Goal: Find specific page/section: Find specific page/section

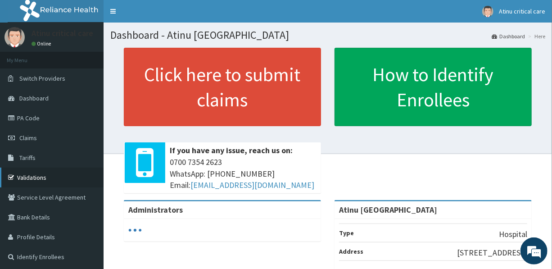
click at [63, 171] on link "Validations" at bounding box center [52, 177] width 104 height 20
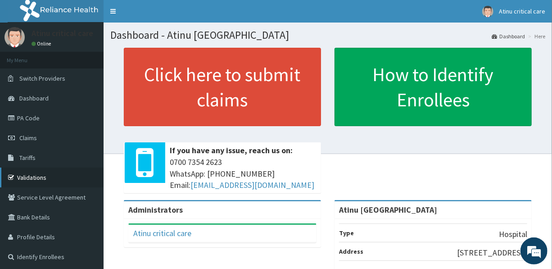
click at [64, 170] on link "Validations" at bounding box center [52, 177] width 104 height 20
